Goal: Task Accomplishment & Management: Use online tool/utility

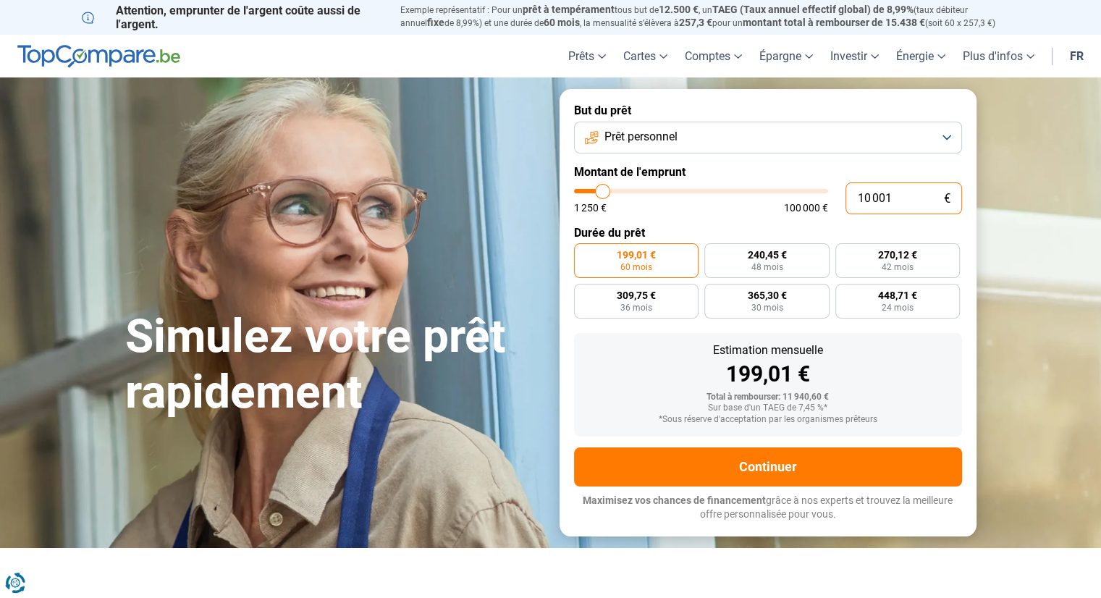
drag, startPoint x: 890, startPoint y: 203, endPoint x: 851, endPoint y: 202, distance: 39.1
click at [851, 202] on input "10 001" at bounding box center [903, 198] width 117 height 32
type input "2"
type input "1250"
type input "22"
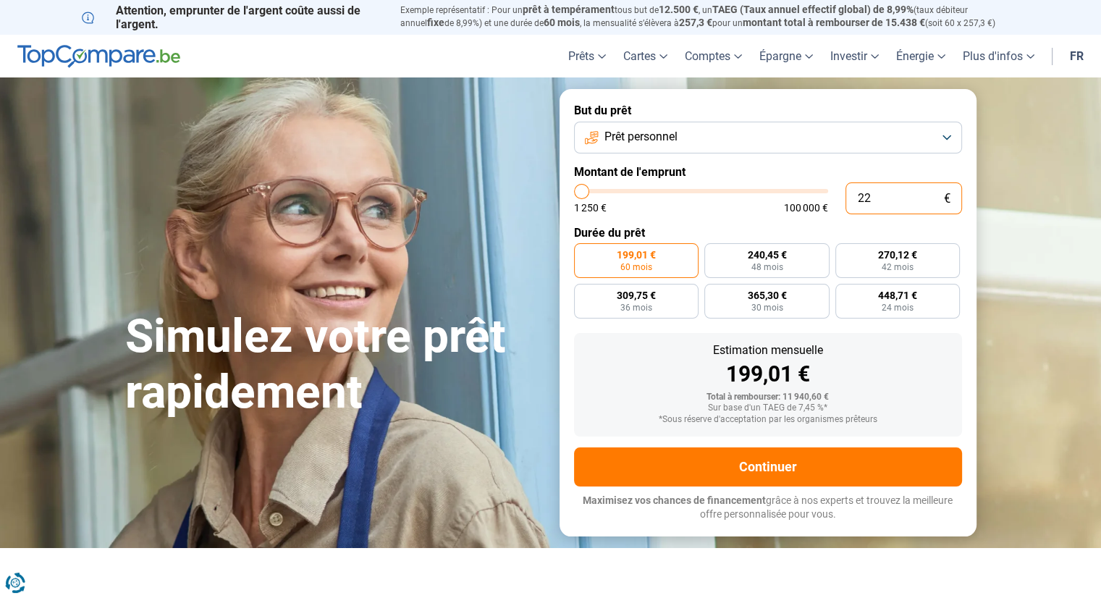
type input "1250"
type input "220"
type input "1250"
type input "2 200"
type input "2250"
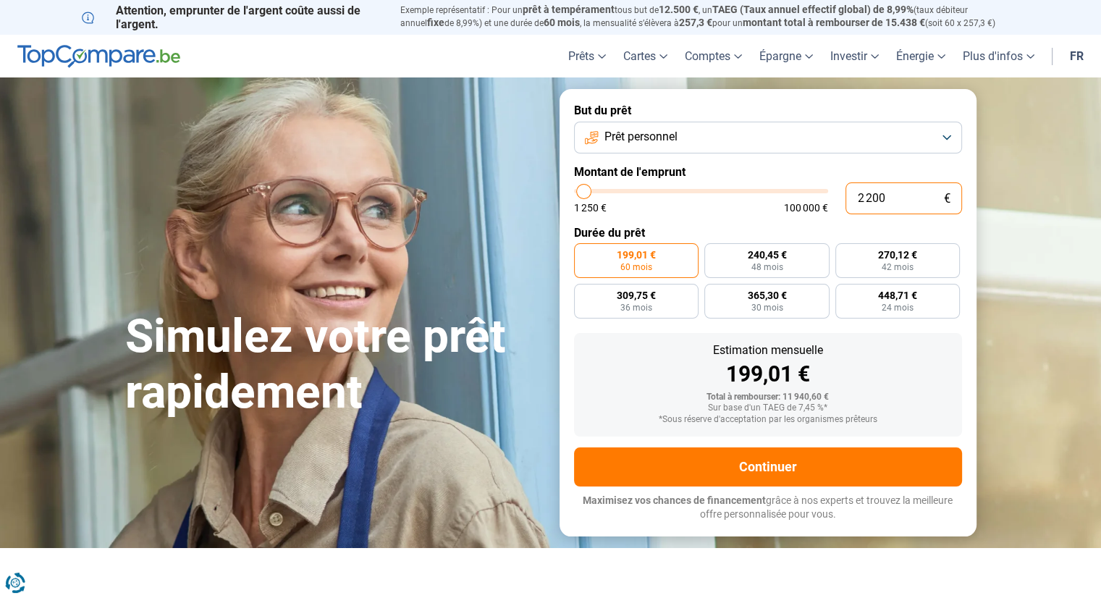
type input "22 000"
type input "22000"
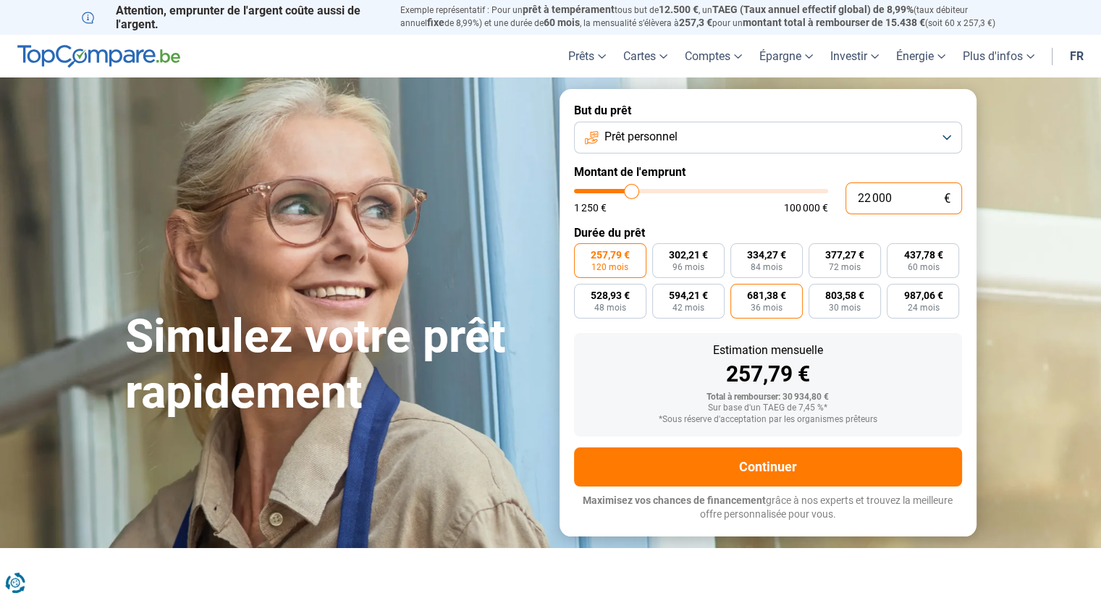
type input "22 000"
click at [766, 304] on span "36 mois" at bounding box center [766, 307] width 32 height 9
click at [740, 293] on input "681,38 € 36 mois" at bounding box center [734, 288] width 9 height 9
radio input "true"
